Goal: Transaction & Acquisition: Purchase product/service

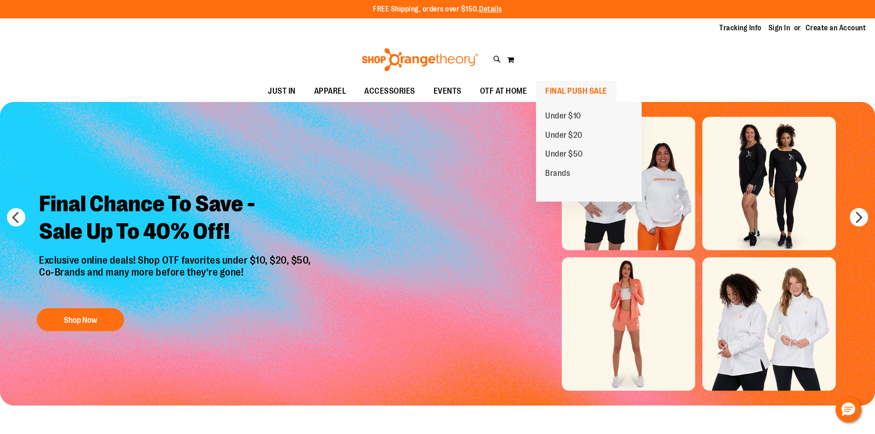
type input "**********"
click at [581, 87] on span "FINAL PUSH SALE" at bounding box center [576, 91] width 62 height 21
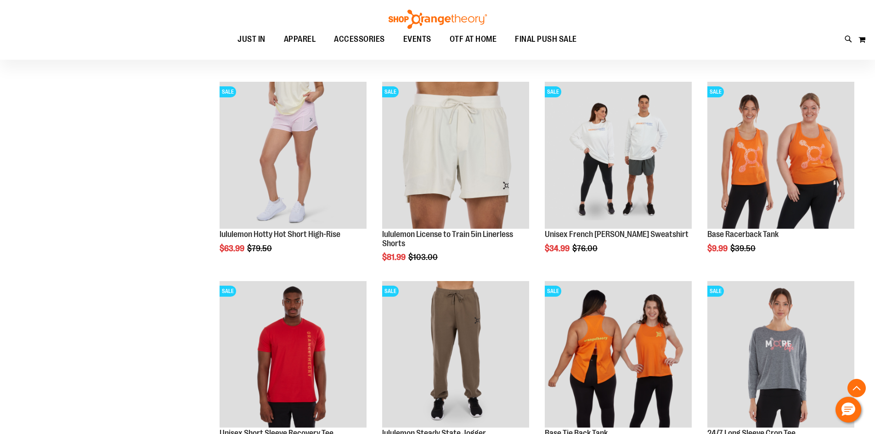
scroll to position [908, 0]
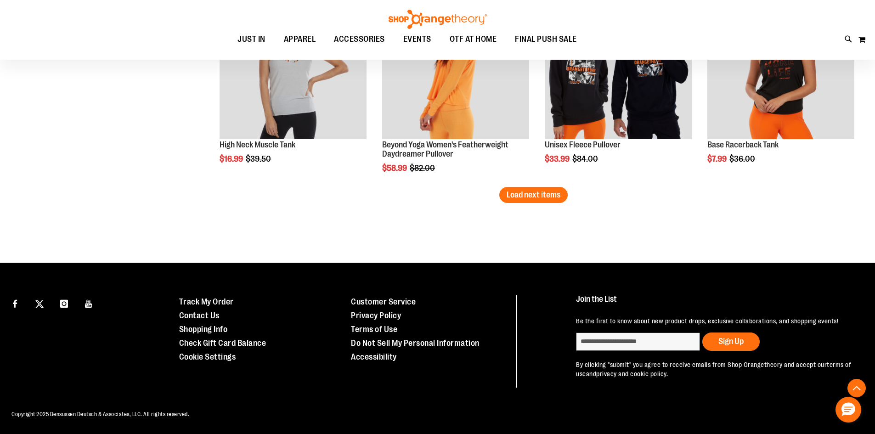
scroll to position [1789, 0]
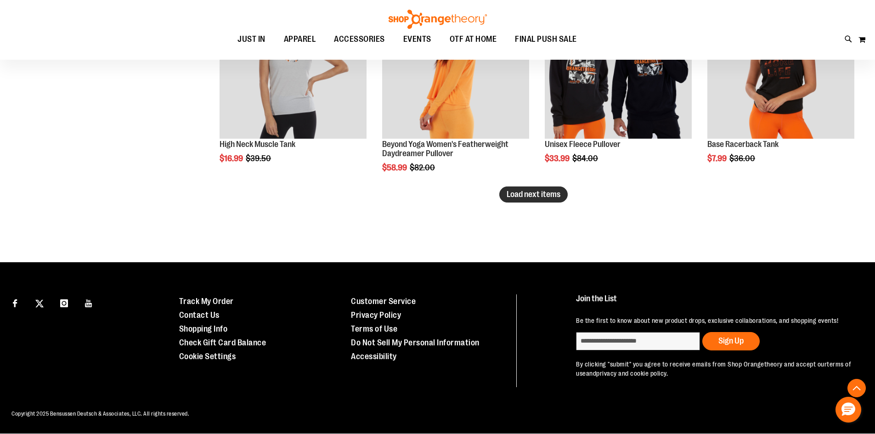
type input "**********"
click at [513, 201] on button "Load next items" at bounding box center [533, 195] width 68 height 16
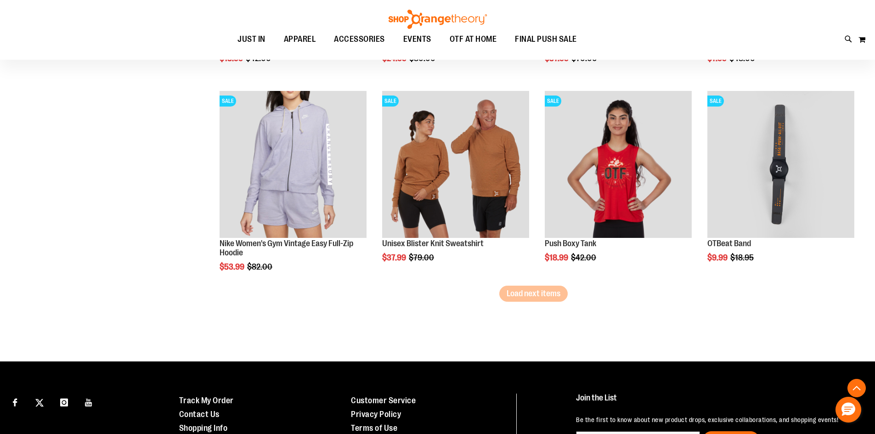
scroll to position [2295, 0]
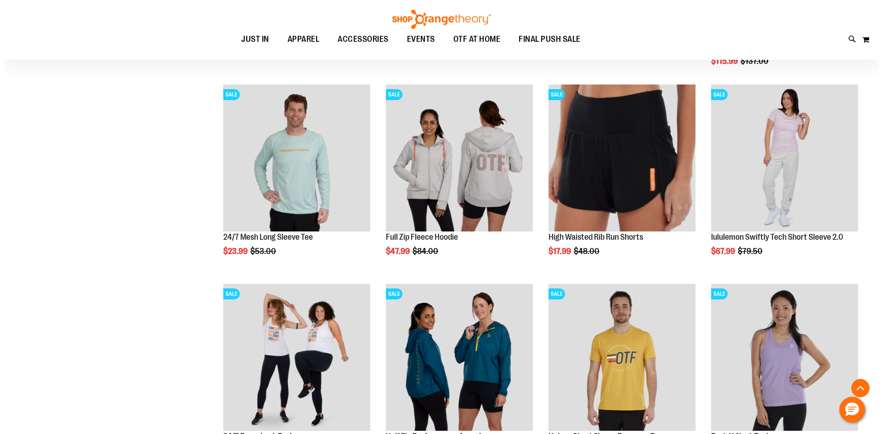
scroll to position [227, 0]
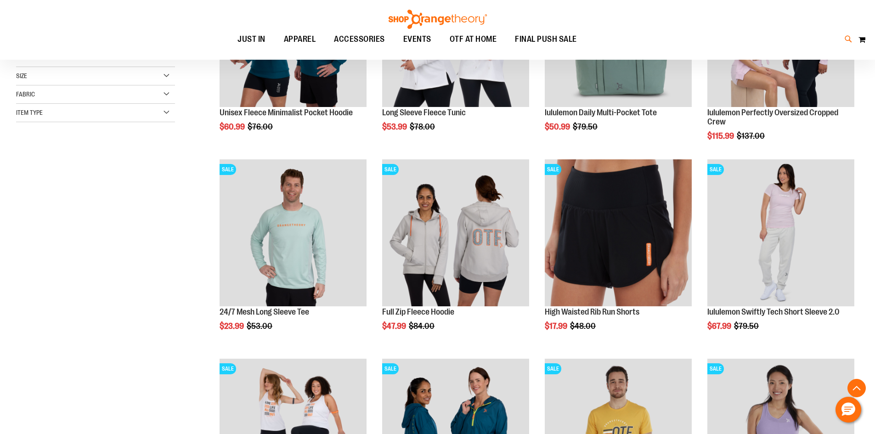
click at [847, 40] on icon at bounding box center [849, 39] width 8 height 11
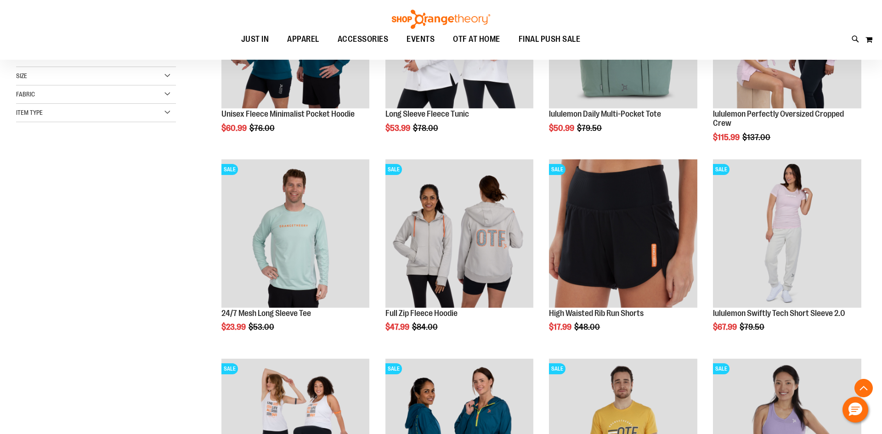
click at [203, 136] on div "Search Popular Suggestions Advanced Search # Type at least 3 character to searc…" at bounding box center [441, 235] width 700 height 397
click at [874, 7] on link at bounding box center [871, 15] width 14 height 20
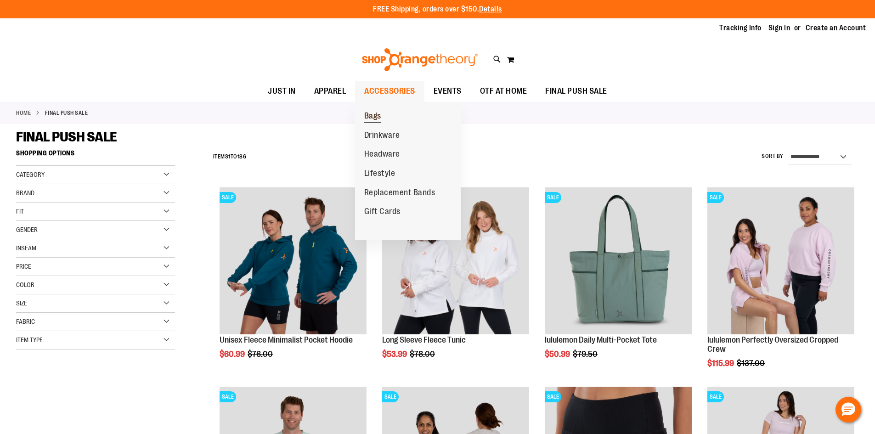
click at [378, 114] on span "Bags" at bounding box center [372, 116] width 17 height 11
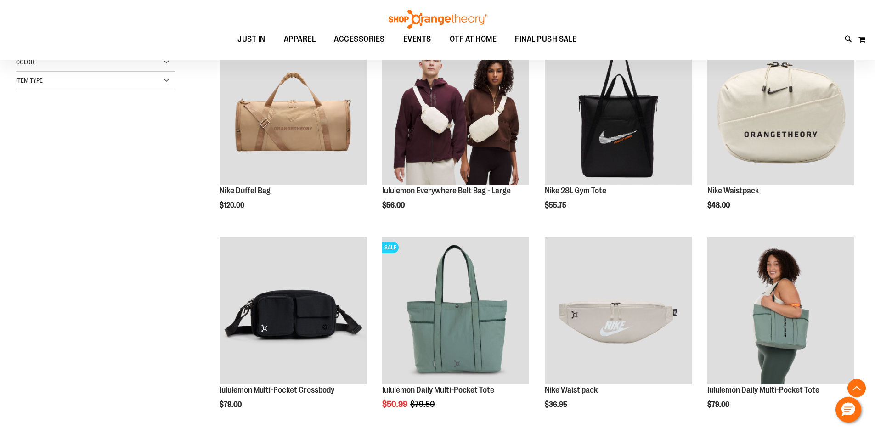
scroll to position [229, 0]
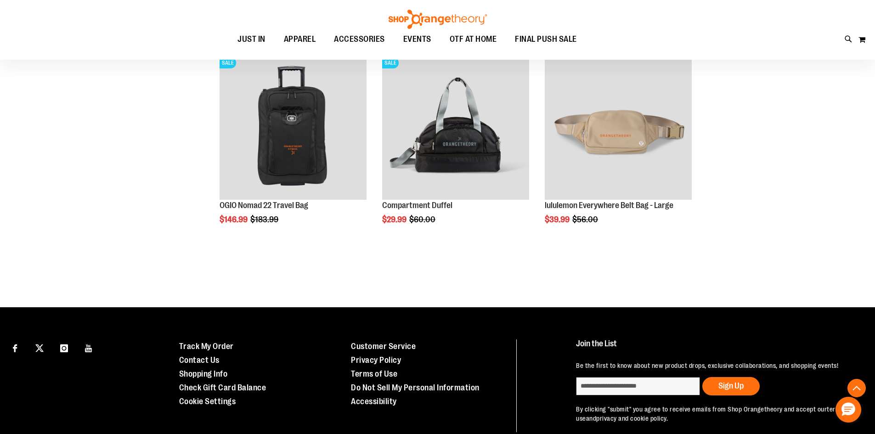
scroll to position [735, 0]
